Goal: Navigation & Orientation: Find specific page/section

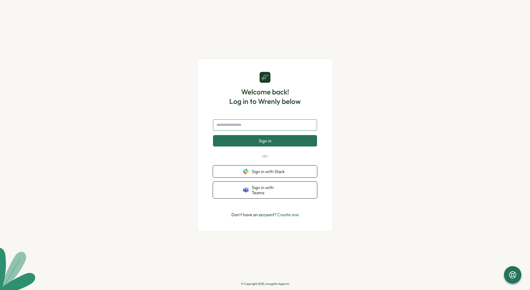
click at [258, 124] on input "text" at bounding box center [265, 124] width 104 height 11
type input "**********"
click at [213, 135] on button "Sign in" at bounding box center [265, 140] width 104 height 11
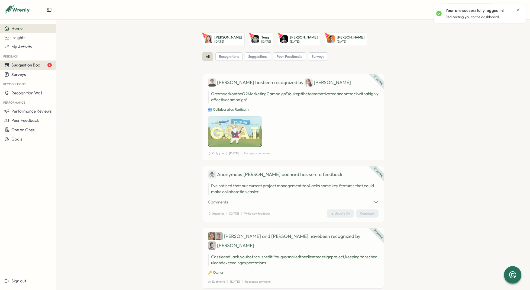
click at [24, 64] on span "Suggestion Box" at bounding box center [25, 64] width 29 height 5
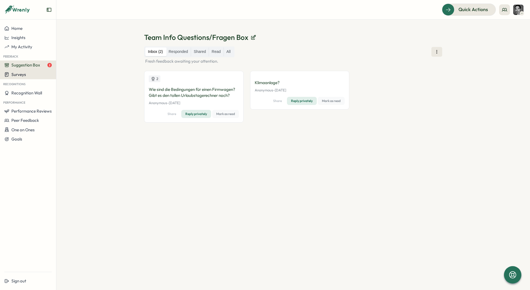
click at [14, 79] on button "Surveys" at bounding box center [28, 74] width 56 height 9
click at [16, 73] on span "Surveys" at bounding box center [18, 74] width 15 height 5
click at [170, 94] on p "Wie sind die Bedingungen für einen Firmwagen? Gibt es den tollen Urlaubstagerec…" at bounding box center [194, 93] width 90 height 12
click at [177, 53] on label "Responded" at bounding box center [178, 51] width 25 height 9
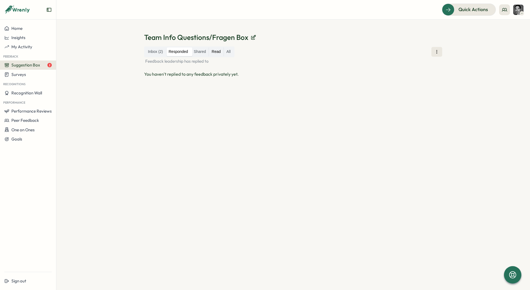
click at [212, 52] on label "Read" at bounding box center [216, 51] width 14 height 9
click at [205, 52] on label "Shared" at bounding box center [200, 51] width 18 height 9
click at [228, 53] on label "All" at bounding box center [229, 51] width 10 height 9
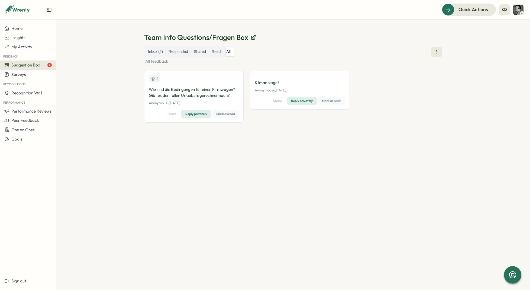
click at [189, 100] on div "Wie sind die Bedingungen für einen Firmwagen? Gibt es den tollen Urlaubstagerec…" at bounding box center [194, 96] width 90 height 19
click at [188, 96] on p "Wie sind die Bedingungen für einen Firmwagen? Gibt es den tollen Urlaubstagerec…" at bounding box center [194, 93] width 90 height 12
click at [20, 76] on span "Surveys" at bounding box center [18, 74] width 15 height 5
click at [19, 74] on span "Surveys" at bounding box center [18, 74] width 15 height 5
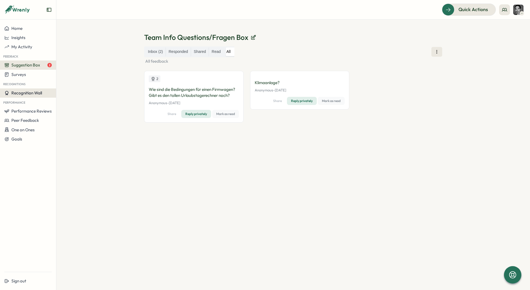
click at [27, 94] on span "Recognition Wall" at bounding box center [26, 92] width 31 height 5
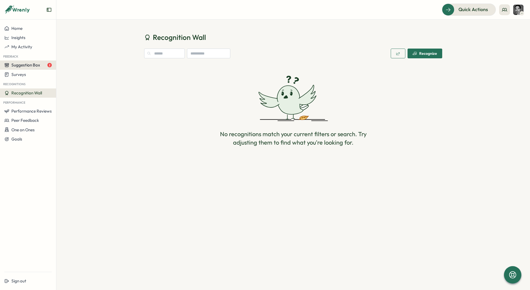
click at [21, 65] on span "Suggestion Box" at bounding box center [25, 64] width 29 height 5
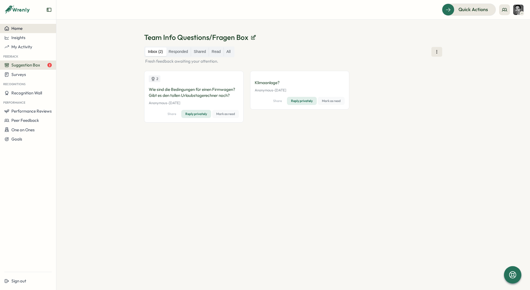
click at [15, 27] on span "Home" at bounding box center [16, 28] width 11 height 5
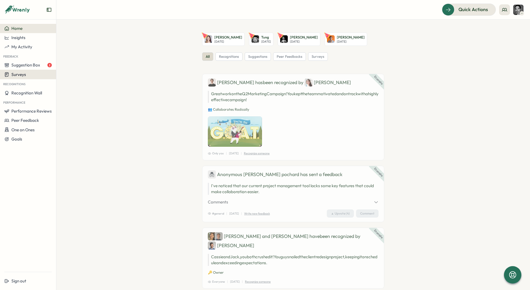
click at [18, 74] on span "Surveys" at bounding box center [18, 74] width 15 height 5
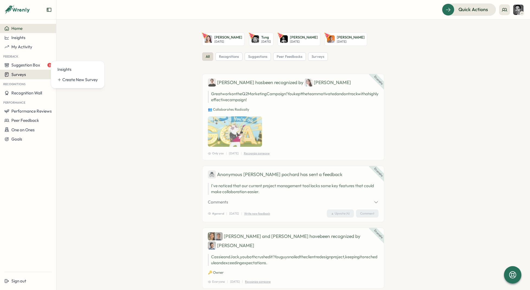
click at [18, 74] on span "Surveys" at bounding box center [18, 74] width 15 height 5
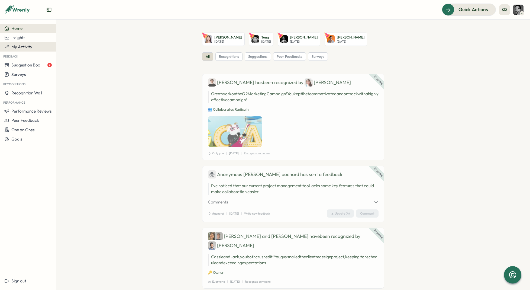
click at [21, 46] on span "My Activity" at bounding box center [21, 46] width 21 height 5
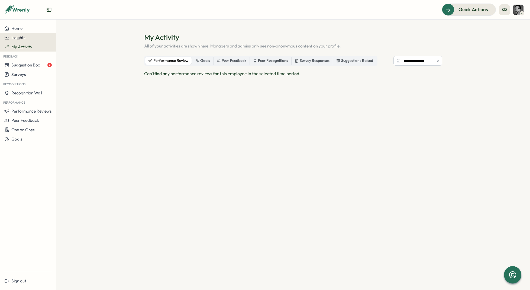
click at [23, 35] on span "Insights" at bounding box center [18, 37] width 14 height 5
click at [68, 33] on div "Recognitions" at bounding box center [76, 38] width 43 height 10
